Goal: Task Accomplishment & Management: Manage account settings

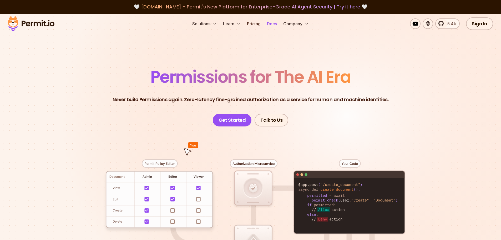
click at [273, 24] on link "Docs" at bounding box center [272, 23] width 14 height 11
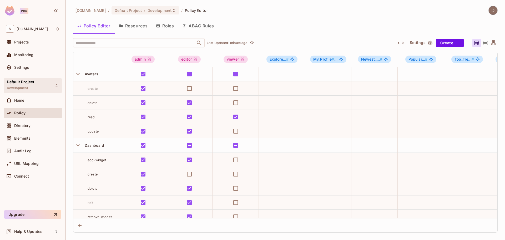
click at [50, 82] on div "Default Project Development" at bounding box center [33, 85] width 58 height 14
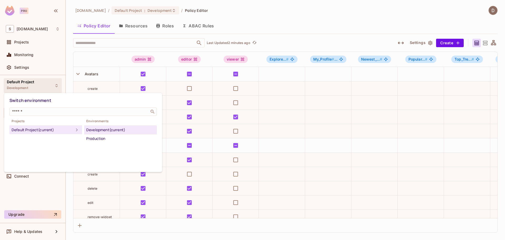
click at [170, 115] on div at bounding box center [252, 120] width 505 height 240
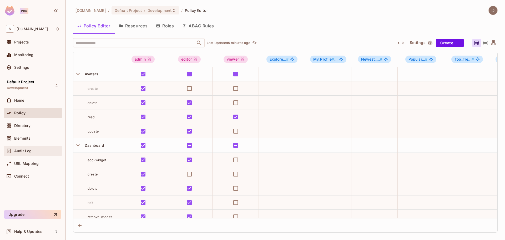
click at [28, 150] on span "Audit Log" at bounding box center [22, 151] width 17 height 4
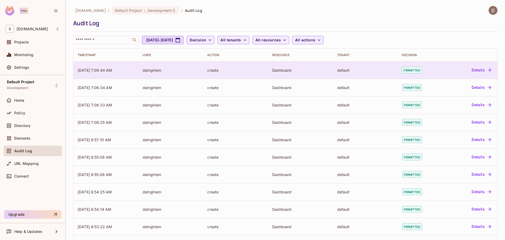
click at [481, 69] on button "Details" at bounding box center [482, 70] width 24 height 8
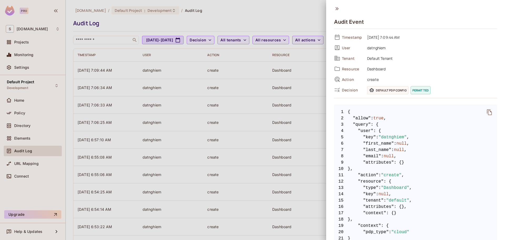
click at [338, 8] on icon at bounding box center [337, 9] width 6 height 6
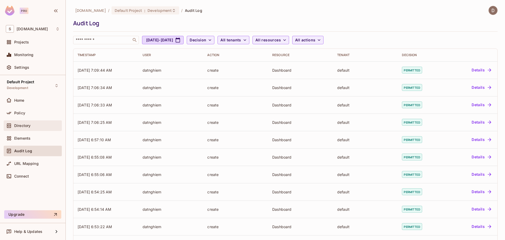
click at [24, 123] on div "Directory" at bounding box center [33, 125] width 54 height 6
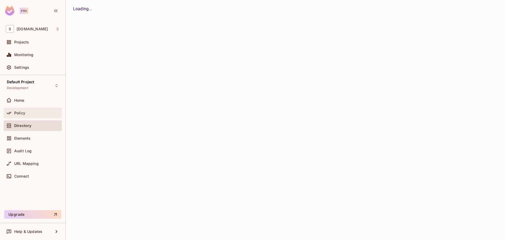
click at [25, 112] on div "Policy" at bounding box center [37, 113] width 46 height 4
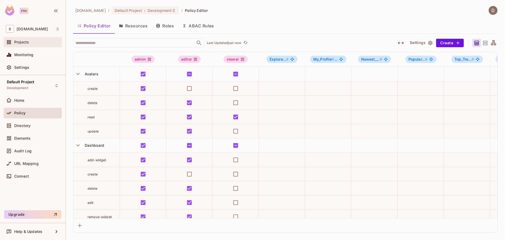
click at [33, 40] on div "Projects" at bounding box center [37, 42] width 46 height 4
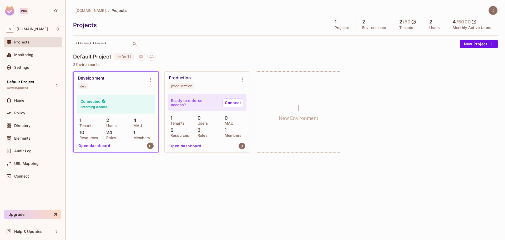
click at [112, 90] on div "Development dev" at bounding box center [116, 82] width 84 height 21
click at [153, 79] on icon "Environment settings" at bounding box center [151, 80] width 6 height 6
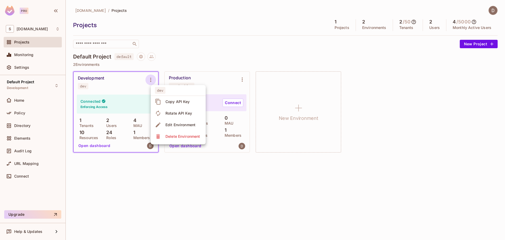
click at [135, 93] on div at bounding box center [252, 120] width 505 height 240
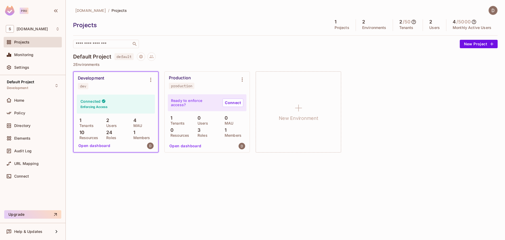
click at [39, 107] on div "Home" at bounding box center [33, 101] width 58 height 13
click at [39, 116] on div "Policy" at bounding box center [33, 113] width 58 height 11
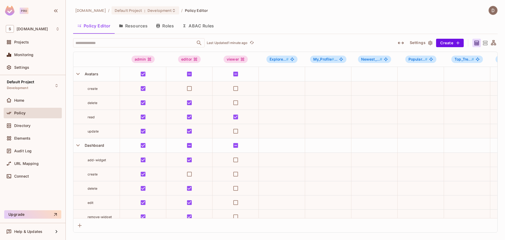
click at [161, 23] on button "Roles" at bounding box center [165, 25] width 26 height 13
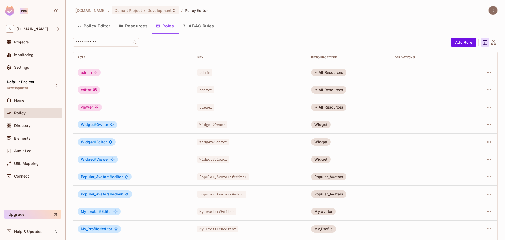
click at [100, 28] on button "Policy Editor" at bounding box center [94, 25] width 42 height 13
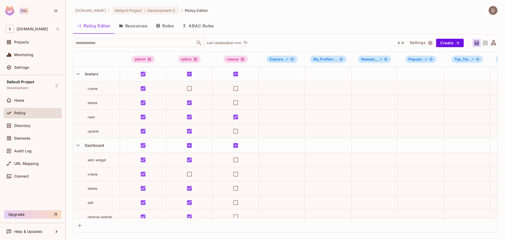
click at [309, 37] on div "savameta.com / Default Project : Development / Policy Editor Policy Editor Reso…" at bounding box center [285, 119] width 425 height 227
click at [23, 126] on span "Directory" at bounding box center [22, 125] width 16 height 4
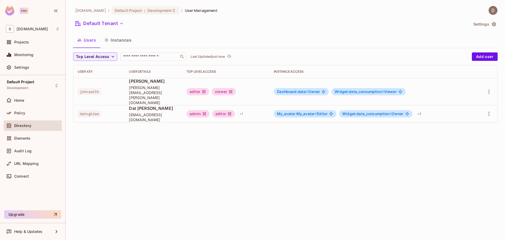
click at [98, 110] on span "datnghiem" at bounding box center [89, 113] width 23 height 7
copy span "datnghiem"
click at [123, 125] on div "savameta.com / Default Project : Development / User Management Default Tenant S…" at bounding box center [285, 120] width 439 height 240
click at [33, 116] on div "Policy" at bounding box center [33, 113] width 58 height 11
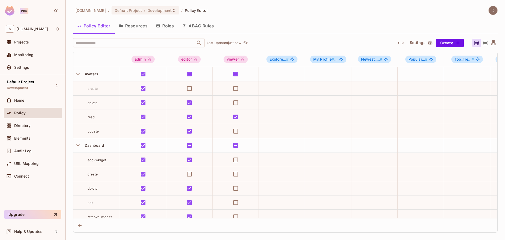
click at [134, 26] on button "Resources" at bounding box center [133, 25] width 37 height 13
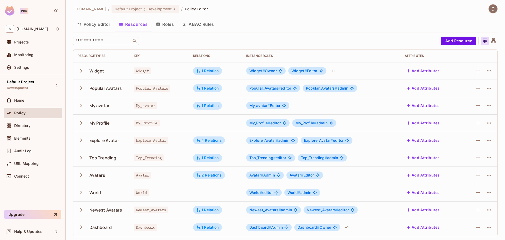
scroll to position [2, 0]
click at [265, 228] on span "Dashboard #" at bounding box center [260, 226] width 22 height 4
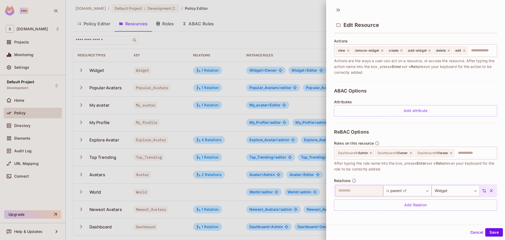
scroll to position [1, 0]
click at [295, 143] on div at bounding box center [252, 120] width 505 height 240
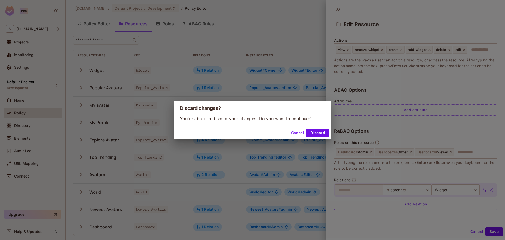
click at [297, 133] on button "Cancel" at bounding box center [297, 133] width 17 height 8
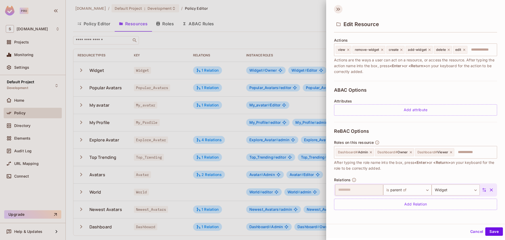
click at [338, 11] on icon at bounding box center [339, 9] width 2 height 3
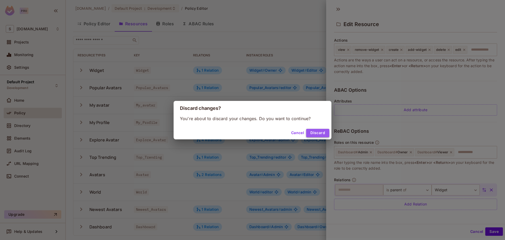
click at [316, 133] on button "Discard" at bounding box center [317, 133] width 23 height 8
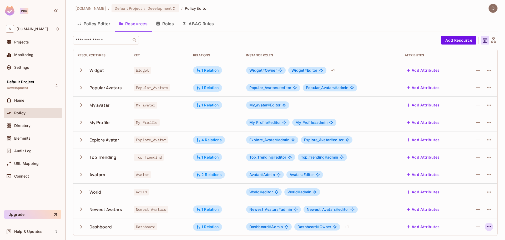
click at [486, 226] on icon "button" at bounding box center [489, 226] width 6 height 6
click at [475, 217] on span "Edit Resource" at bounding box center [462, 216] width 28 height 8
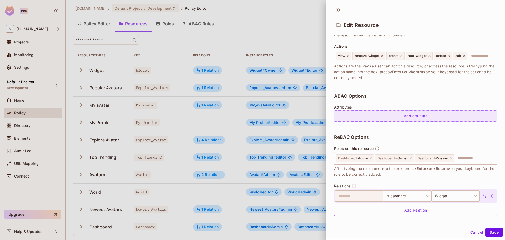
scroll to position [65, 0]
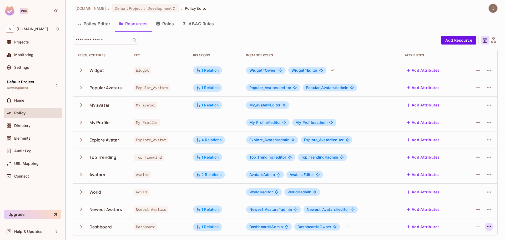
click at [487, 225] on icon "button" at bounding box center [489, 226] width 6 height 6
click at [475, 215] on span "Edit Resource" at bounding box center [462, 216] width 28 height 8
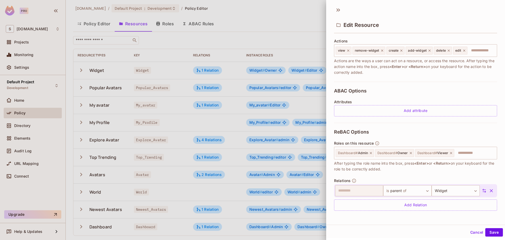
scroll to position [1, 0]
click at [148, 78] on div at bounding box center [252, 120] width 505 height 240
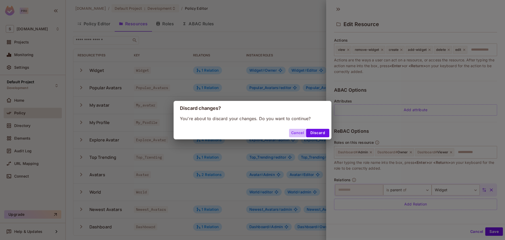
click at [296, 134] on button "Cancel" at bounding box center [297, 133] width 17 height 8
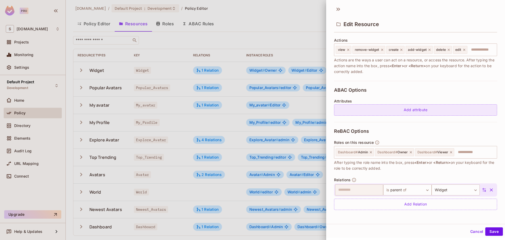
click at [404, 111] on div "Add attribute" at bounding box center [415, 109] width 163 height 11
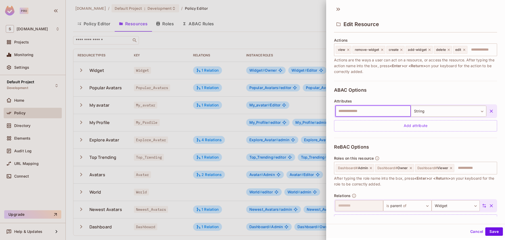
click at [489, 110] on icon "button" at bounding box center [491, 110] width 5 height 5
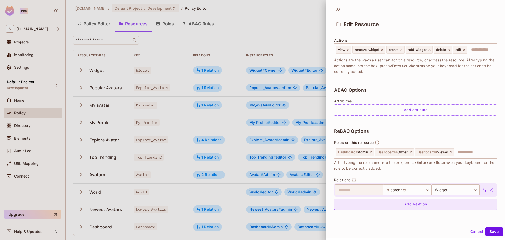
click at [428, 204] on div "Add Relation" at bounding box center [415, 203] width 163 height 11
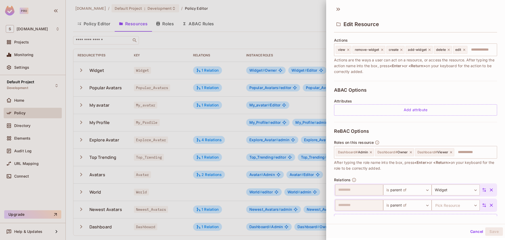
click at [489, 204] on icon "button" at bounding box center [491, 204] width 5 height 5
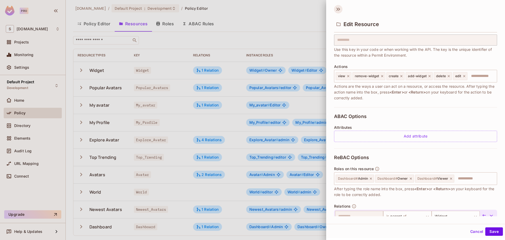
click at [337, 11] on icon at bounding box center [338, 9] width 8 height 8
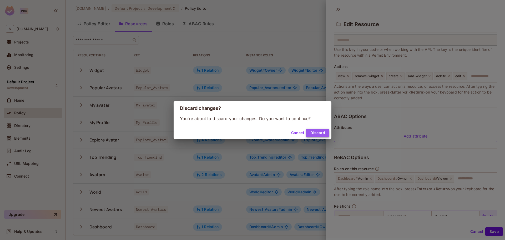
click at [321, 132] on button "Discard" at bounding box center [317, 133] width 23 height 8
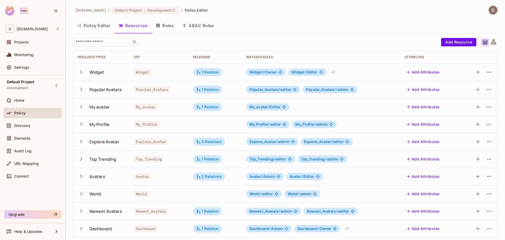
scroll to position [0, 0]
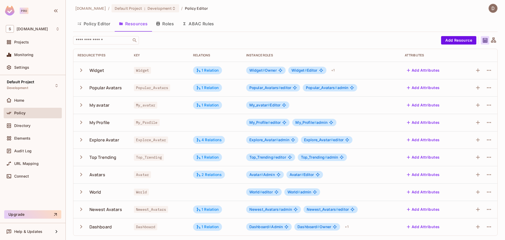
click at [82, 227] on icon "button" at bounding box center [81, 226] width 7 height 7
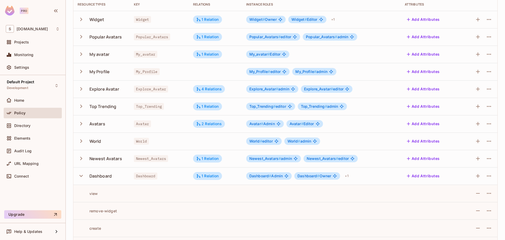
scroll to position [106, 0]
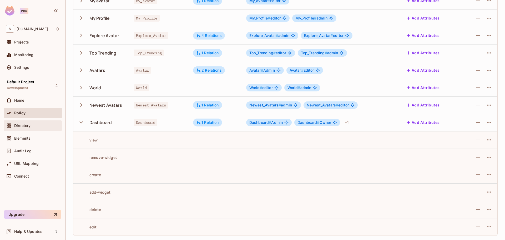
click at [23, 127] on span "Directory" at bounding box center [22, 125] width 16 height 4
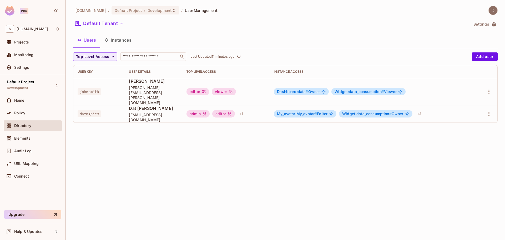
click at [173, 138] on div "savameta.com / Default Project : Development / User Management Default Tenant S…" at bounding box center [285, 120] width 439 height 240
click at [491, 110] on icon "button" at bounding box center [489, 113] width 6 height 6
drag, startPoint x: 462, startPoint y: 115, endPoint x: 462, endPoint y: 118, distance: 2.7
click at [462, 115] on div "Edit" at bounding box center [461, 115] width 7 height 5
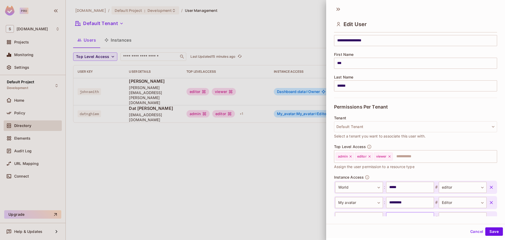
scroll to position [101, 0]
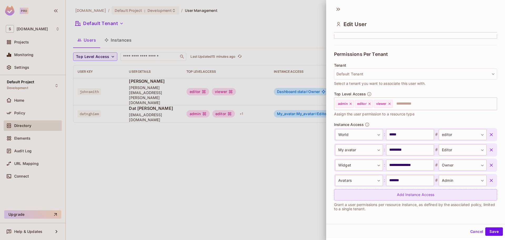
click at [408, 192] on div "Add Instance Access" at bounding box center [415, 194] width 163 height 11
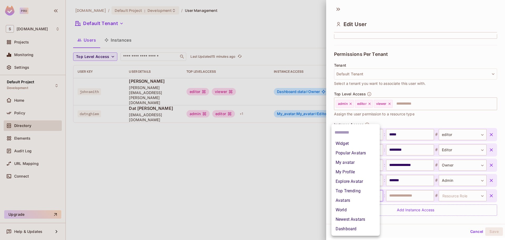
click at [363, 193] on body "**********" at bounding box center [252, 120] width 505 height 240
click at [410, 199] on div at bounding box center [252, 120] width 505 height 240
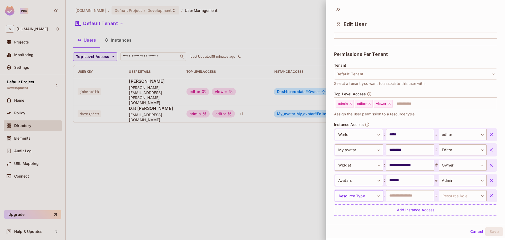
click at [355, 193] on body "**********" at bounding box center [252, 120] width 505 height 240
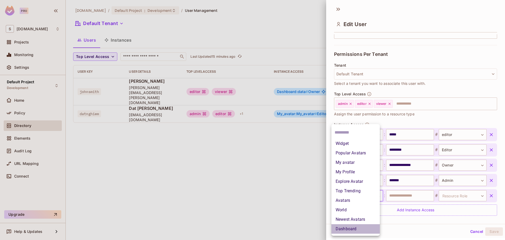
click at [352, 227] on li "Dashboard" at bounding box center [355, 228] width 48 height 9
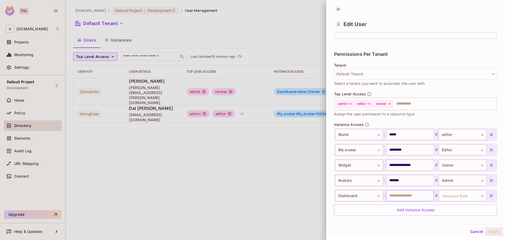
click at [399, 192] on input "text" at bounding box center [410, 195] width 48 height 11
type input "*********"
click at [451, 194] on body "**********" at bounding box center [252, 120] width 505 height 240
click at [447, 209] on li "Admin" at bounding box center [454, 209] width 48 height 9
click at [492, 232] on button "Save" at bounding box center [494, 231] width 18 height 8
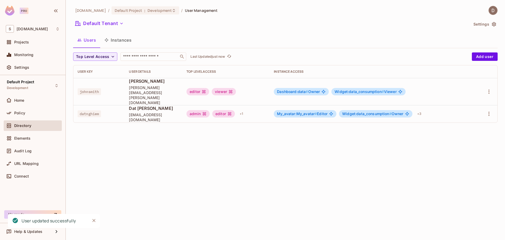
click at [304, 148] on div "savameta.com / Default Project : Development / User Management Default Tenant S…" at bounding box center [285, 120] width 439 height 240
drag, startPoint x: 302, startPoint y: 148, endPoint x: 232, endPoint y: 158, distance: 70.8
click at [233, 158] on div "savameta.com / Default Project : Development / User Management Default Tenant S…" at bounding box center [285, 120] width 439 height 240
click at [424, 109] on div "+ 3" at bounding box center [419, 113] width 8 height 8
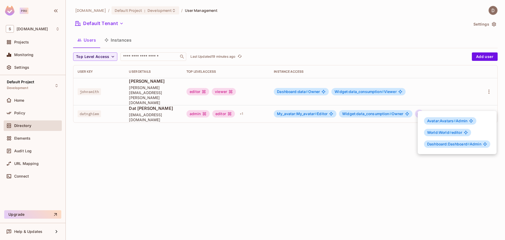
click at [244, 103] on div at bounding box center [252, 120] width 505 height 240
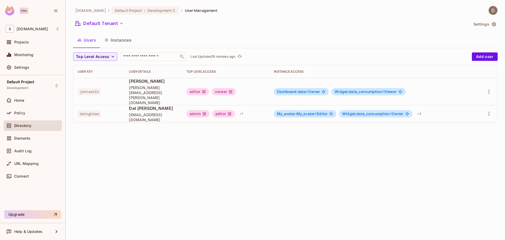
click at [244, 109] on div "+ 1" at bounding box center [242, 113] width 8 height 8
click at [243, 104] on div at bounding box center [252, 120] width 505 height 240
click at [34, 117] on div "Policy" at bounding box center [33, 113] width 58 height 11
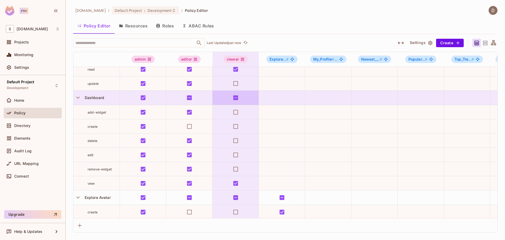
scroll to position [53, 0]
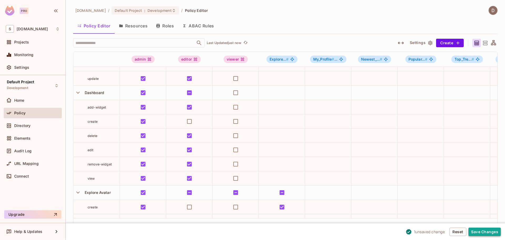
click at [491, 232] on button "Save Changes" at bounding box center [485, 231] width 32 height 8
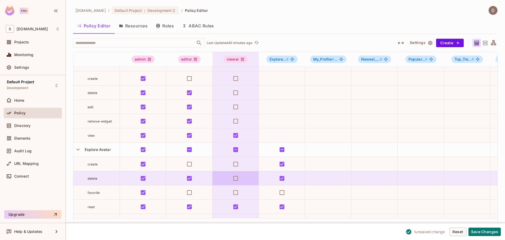
scroll to position [105, 0]
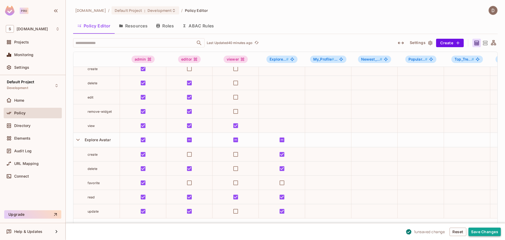
click at [495, 234] on button "Save Changes" at bounding box center [485, 231] width 32 height 8
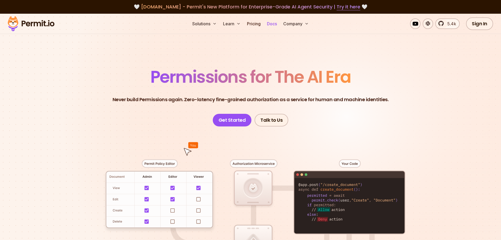
click at [270, 22] on link "Docs" at bounding box center [272, 23] width 14 height 11
